Goal: Task Accomplishment & Management: Complete application form

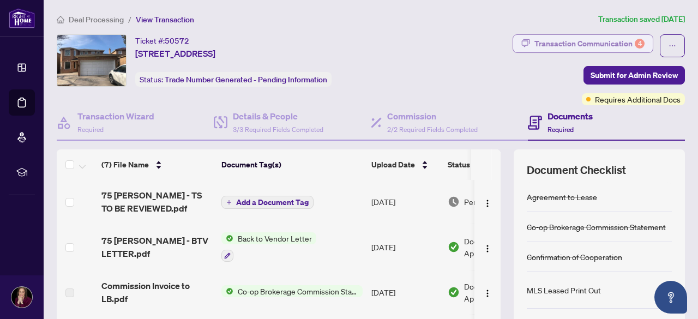
click at [567, 43] on div "Transaction Communication 4" at bounding box center [590, 43] width 110 height 17
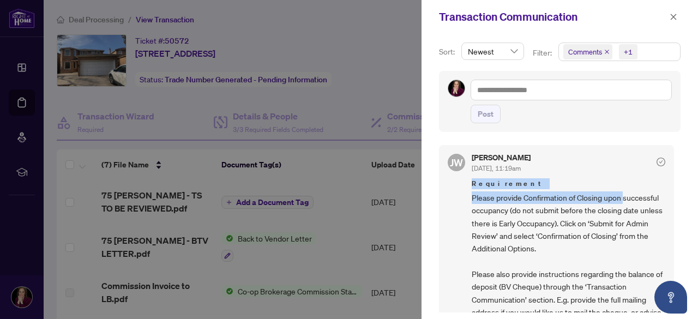
drag, startPoint x: 677, startPoint y: 159, endPoint x: 673, endPoint y: 201, distance: 42.2
click at [673, 201] on div "[PERSON_NAME] [DATE], 11:19am Requirement Please provide Confirmation of Closin…" at bounding box center [560, 226] width 242 height 174
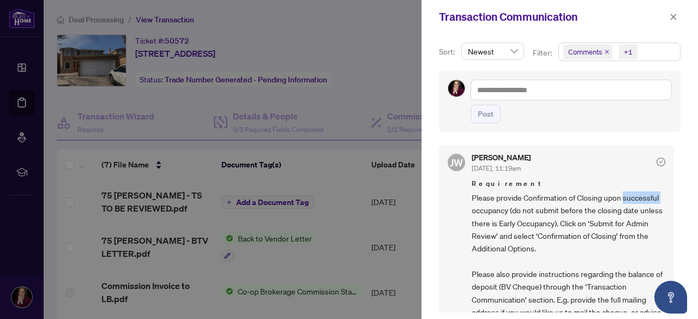
click at [673, 201] on div "[PERSON_NAME] [DATE], 11:19am Requirement Please provide Confirmation of Closin…" at bounding box center [560, 226] width 242 height 174
click at [678, 169] on div "Sort: Newest Filter: Comments +1 Post [PERSON_NAME] [DATE], 11:19am Requirement…" at bounding box center [560, 176] width 277 height 285
click at [674, 14] on icon "close" at bounding box center [674, 17] width 8 height 8
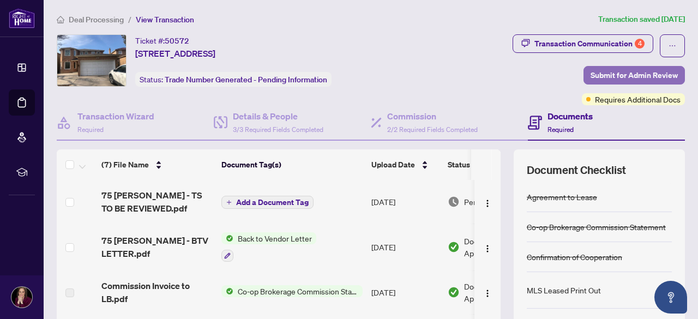
click at [623, 79] on span "Submit for Admin Review" at bounding box center [634, 75] width 87 height 17
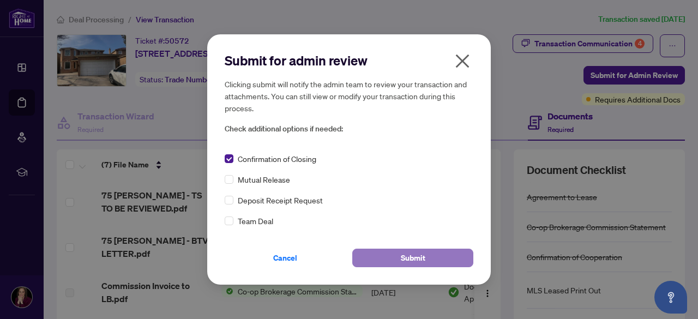
click at [426, 257] on button "Submit" at bounding box center [412, 258] width 121 height 19
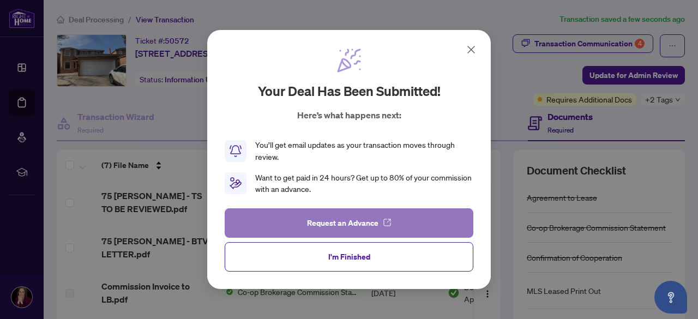
click at [353, 222] on span "Request an Advance" at bounding box center [342, 222] width 71 height 17
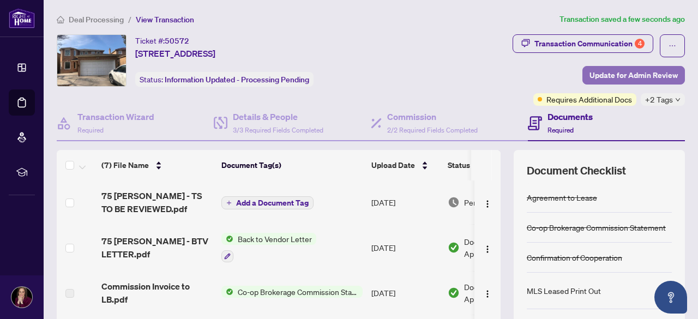
click at [627, 75] on span "Update for Admin Review" at bounding box center [634, 75] width 88 height 17
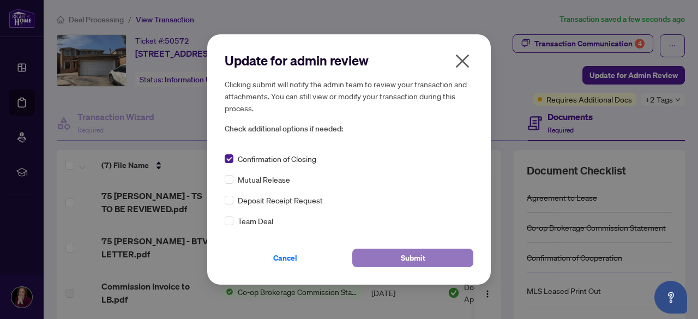
click at [393, 256] on button "Submit" at bounding box center [412, 258] width 121 height 19
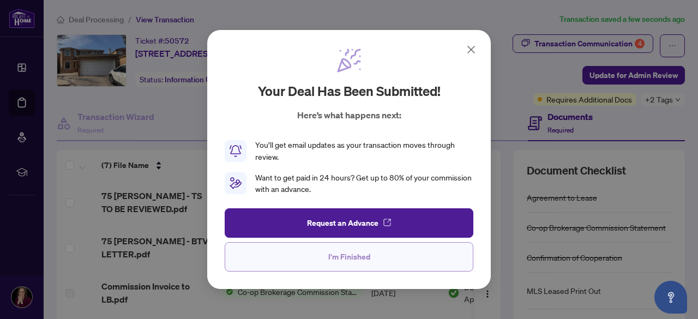
click at [350, 258] on span "I'm Finished" at bounding box center [349, 256] width 42 height 17
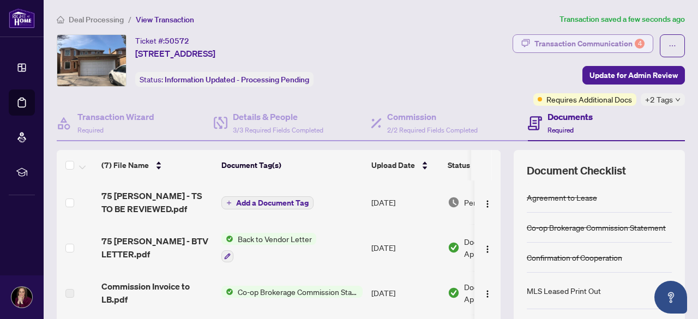
click at [591, 46] on div "Transaction Communication 4" at bounding box center [590, 43] width 110 height 17
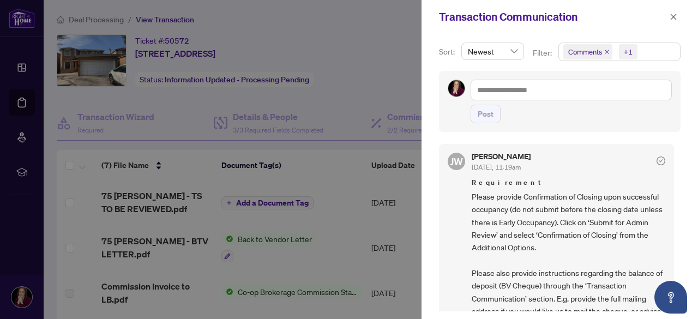
scroll to position [55, 0]
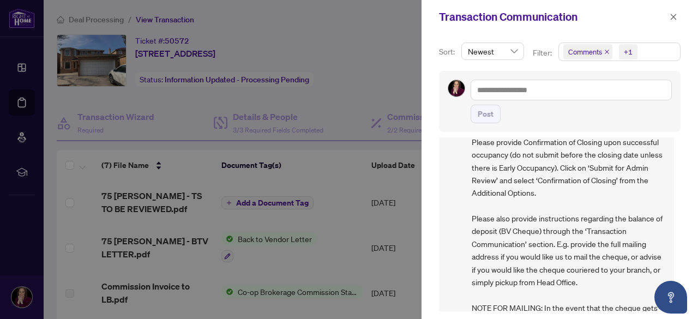
click at [382, 85] on div at bounding box center [349, 159] width 698 height 319
click at [678, 20] on button "button" at bounding box center [674, 16] width 14 height 13
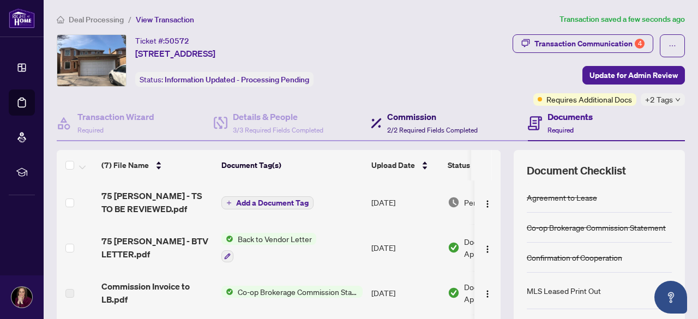
click at [426, 126] on span "2/2 Required Fields Completed" at bounding box center [432, 130] width 91 height 8
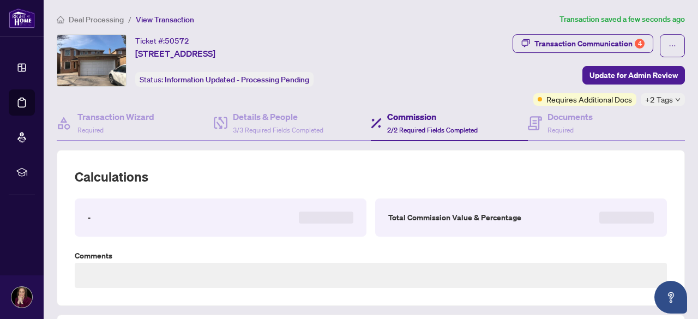
type textarea "**********"
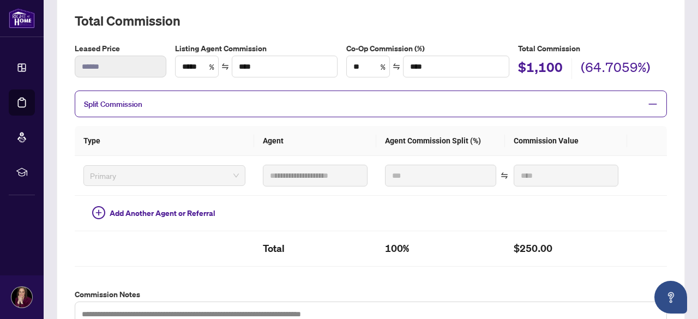
scroll to position [178, 0]
